Goal: Task Accomplishment & Management: Manage account settings

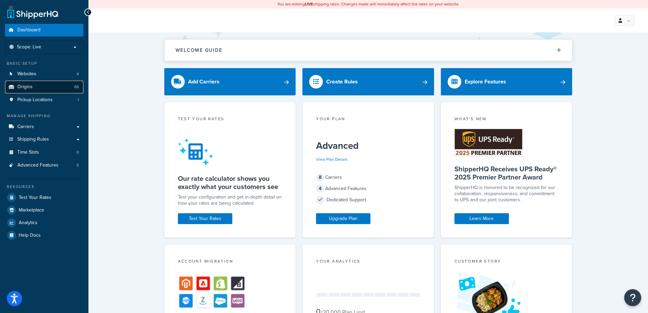
click at [32, 90] on span "Origins" at bounding box center [24, 87] width 15 height 6
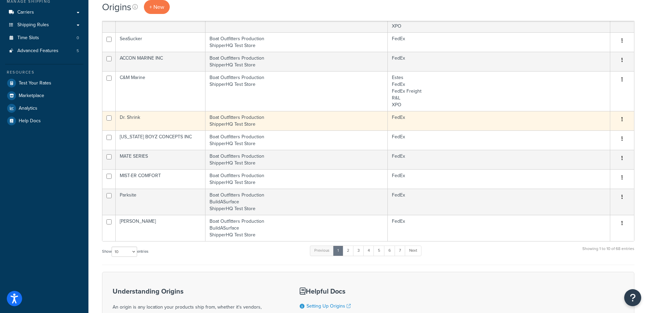
scroll to position [102, 0]
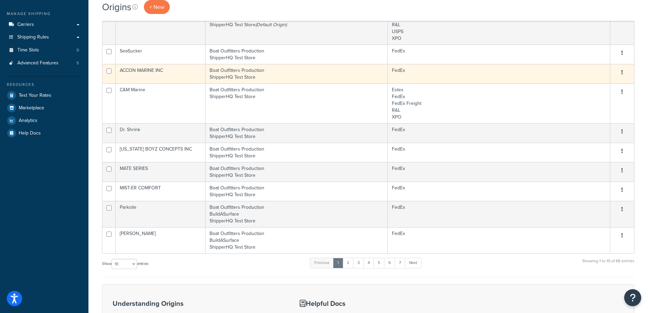
click at [236, 71] on td "Boat Outfitters Production ShipperHQ Test Store" at bounding box center [296, 73] width 182 height 19
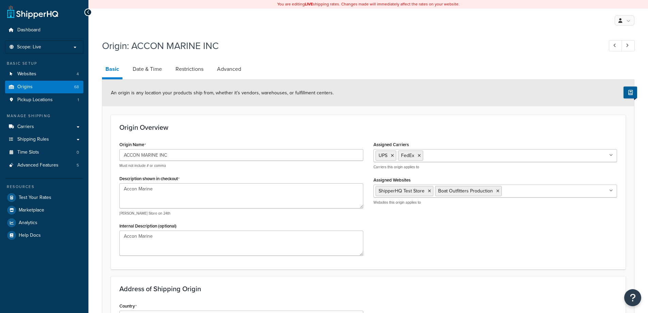
select select "9"
